Goal: Task Accomplishment & Management: Manage account settings

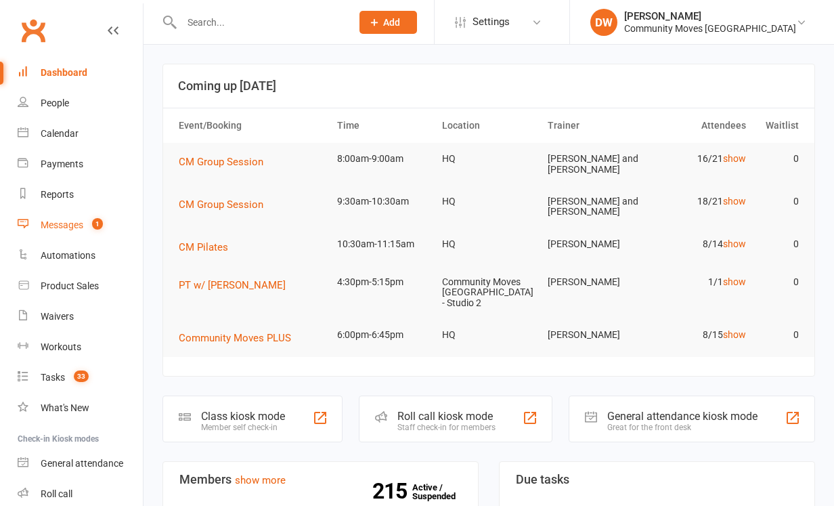
click at [70, 220] on div "Messages" at bounding box center [62, 224] width 43 height 11
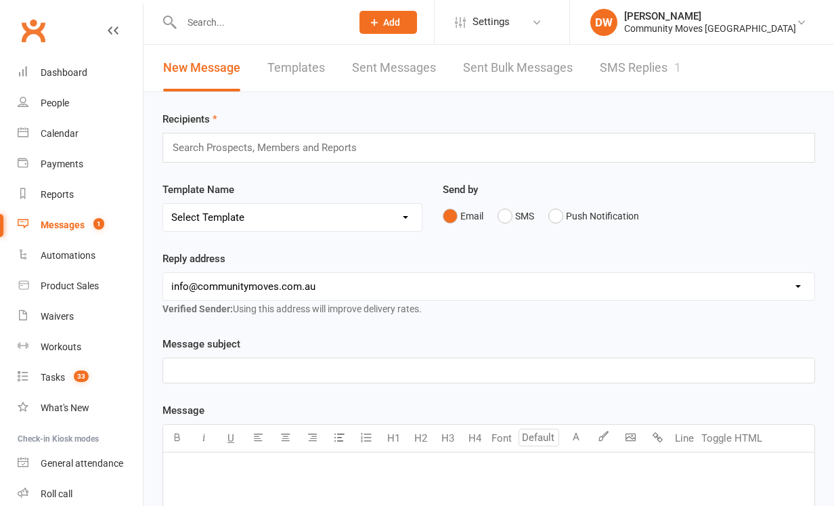
click at [645, 71] on link "SMS Replies 1" at bounding box center [640, 68] width 81 height 47
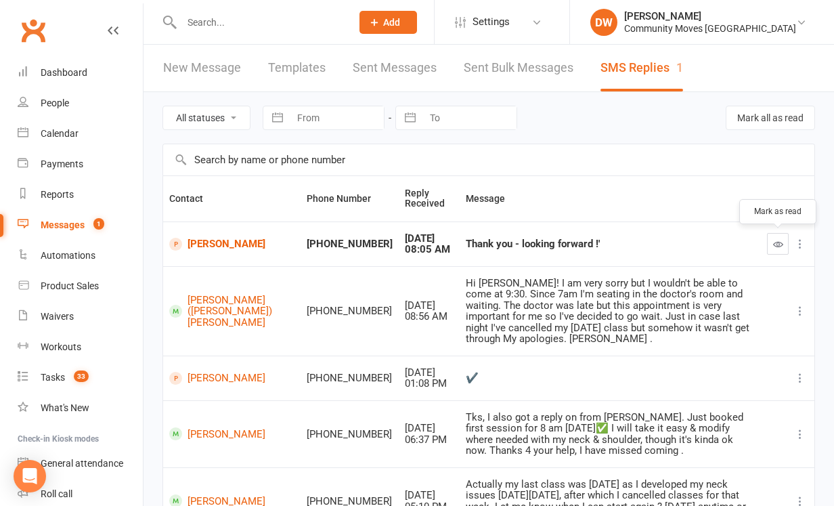
click at [780, 242] on icon "button" at bounding box center [778, 244] width 10 height 10
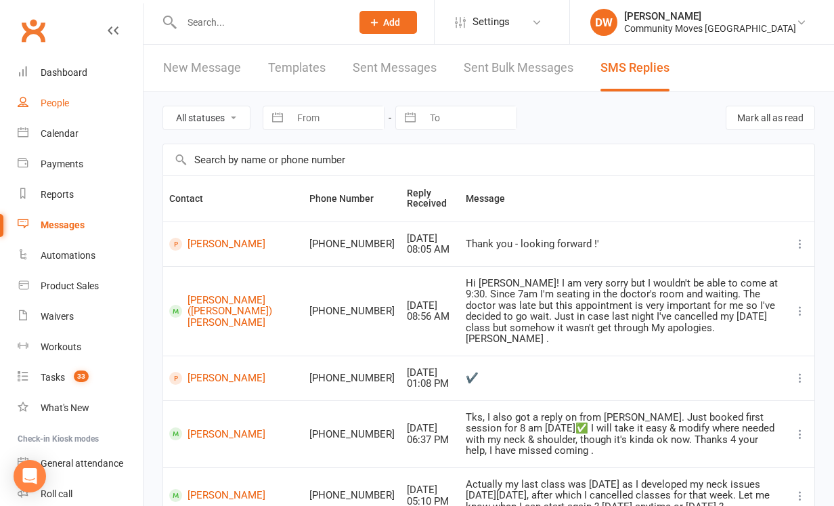
click at [51, 100] on div "People" at bounding box center [55, 102] width 28 height 11
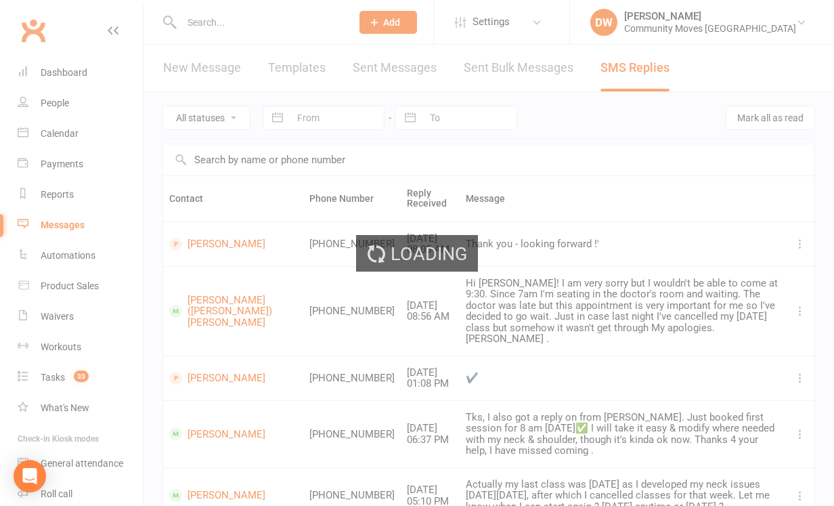
select select "100"
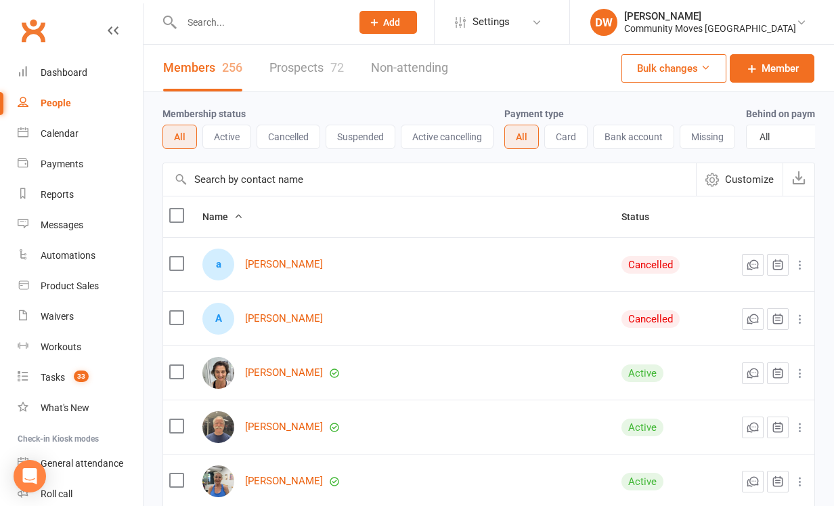
click at [201, 21] on input "text" at bounding box center [259, 22] width 165 height 19
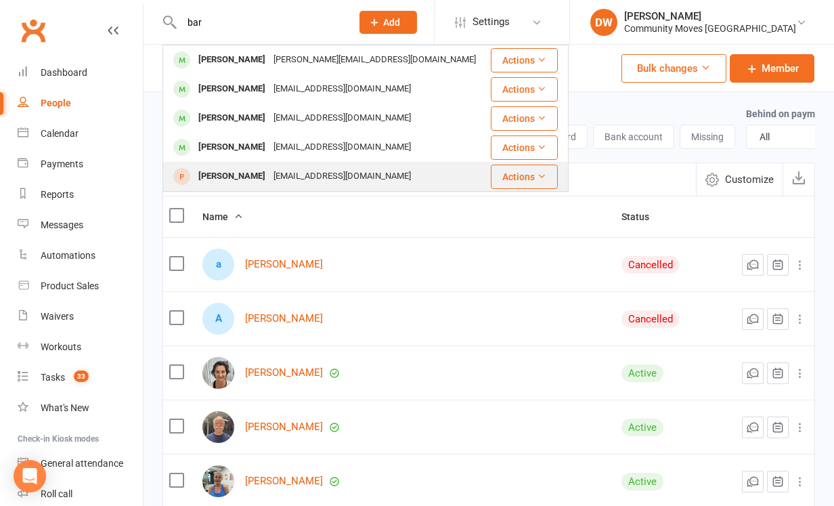
type input "bar"
click at [240, 175] on div "[PERSON_NAME]" at bounding box center [231, 177] width 75 height 20
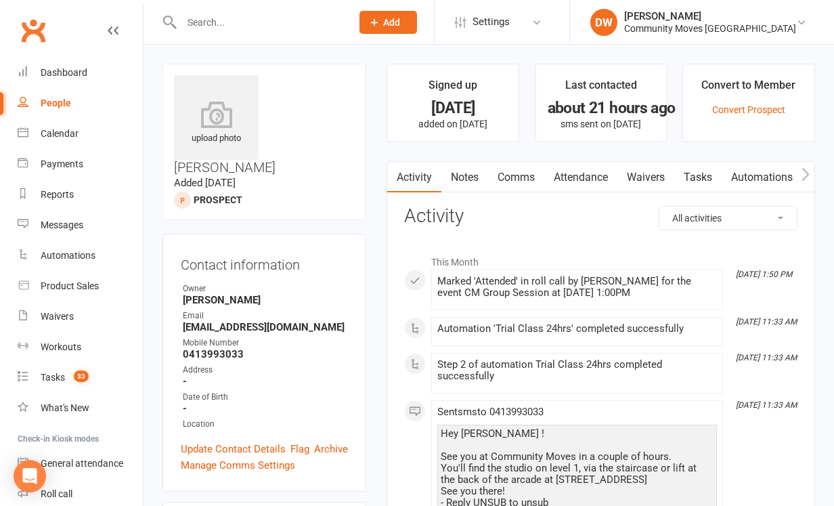
click at [466, 176] on link "Notes" at bounding box center [464, 177] width 47 height 31
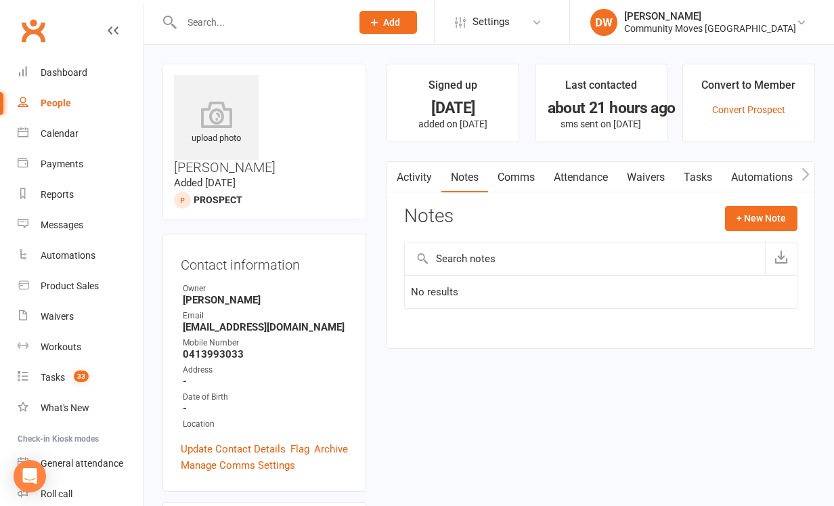
click at [461, 260] on input "text" at bounding box center [585, 258] width 360 height 32
click at [757, 213] on button "+ New Note" at bounding box center [761, 218] width 72 height 24
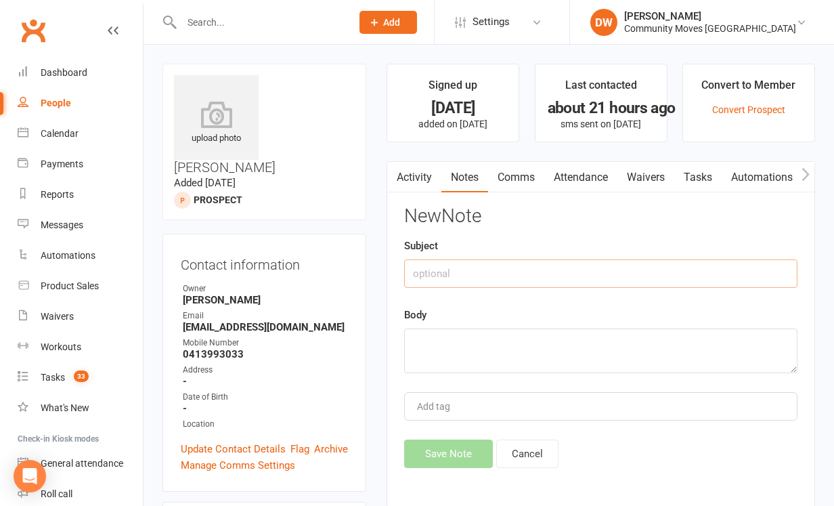
click at [478, 271] on input "text" at bounding box center [600, 273] width 393 height 28
type input "Will see physio"
click at [462, 345] on textarea at bounding box center [600, 350] width 393 height 45
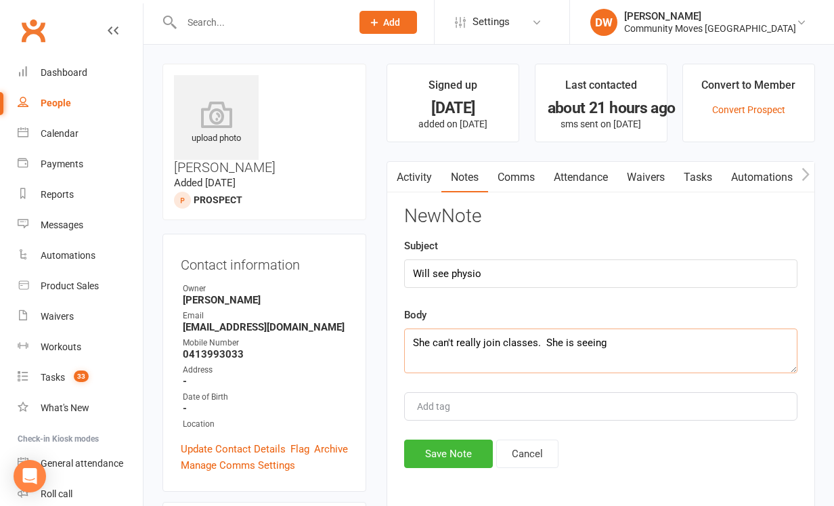
click at [535, 343] on textarea "She can't really join classes. She is seeing" at bounding box center [600, 350] width 393 height 45
click at [505, 380] on div "New Note Subject Will see physio Body She can't really join classes..can't go t…" at bounding box center [600, 337] width 393 height 262
click at [505, 357] on textarea "She can't really join classes..can't go to floor, unstable even walking, can't …" at bounding box center [600, 350] width 393 height 45
drag, startPoint x: 505, startPoint y: 357, endPoint x: 582, endPoint y: 354, distance: 77.3
click at [582, 354] on textarea "She can't really join classes..can't go to floor, unstable even walking, can't …" at bounding box center [600, 350] width 393 height 45
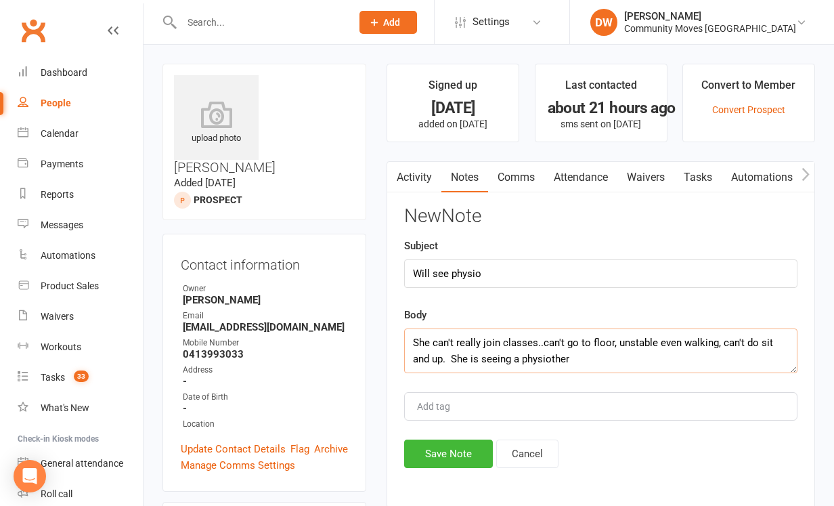
click at [542, 356] on textarea "She can't really join classes..can't go to floor, unstable even walking, can't …" at bounding box center [600, 350] width 393 height 45
click at [550, 357] on textarea "She can't really join classes..can't go to floor, unstable even walking, can't …" at bounding box center [600, 350] width 393 height 45
type textarea "She can't really join classes..can't go to floor, unstable even walking, can't …"
click at [460, 458] on button "Save Note" at bounding box center [448, 453] width 89 height 28
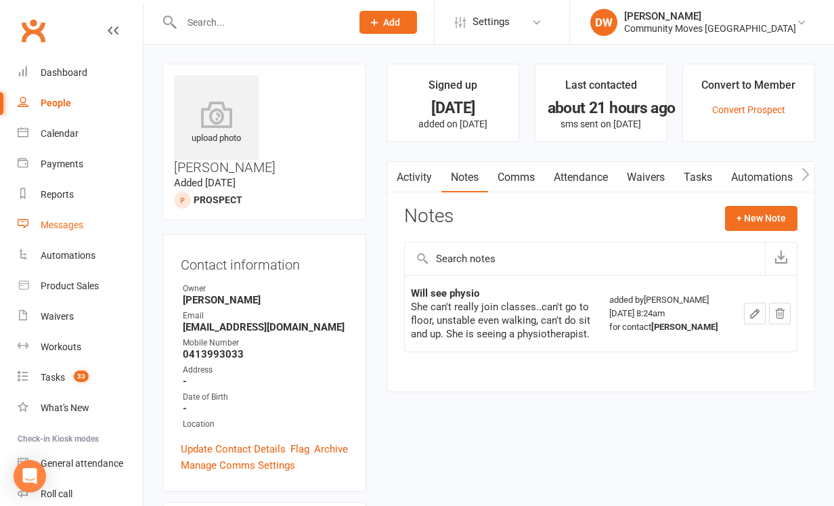
click at [60, 224] on div "Messages" at bounding box center [62, 224] width 43 height 11
